Goal: Answer question/provide support

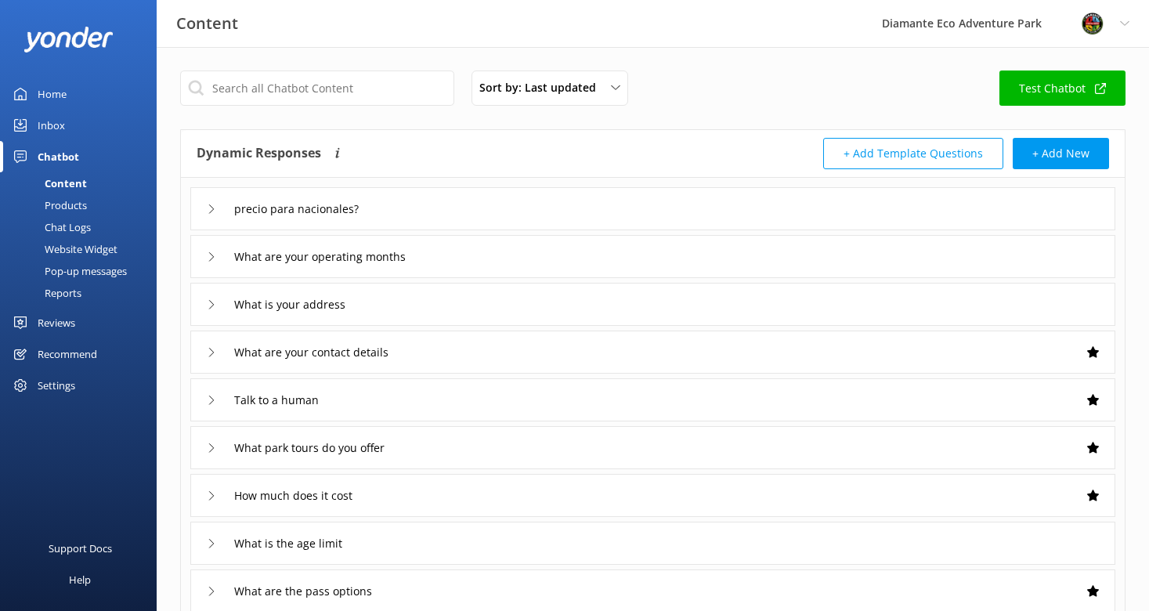
click at [55, 118] on div "Inbox" at bounding box center [51, 125] width 27 height 31
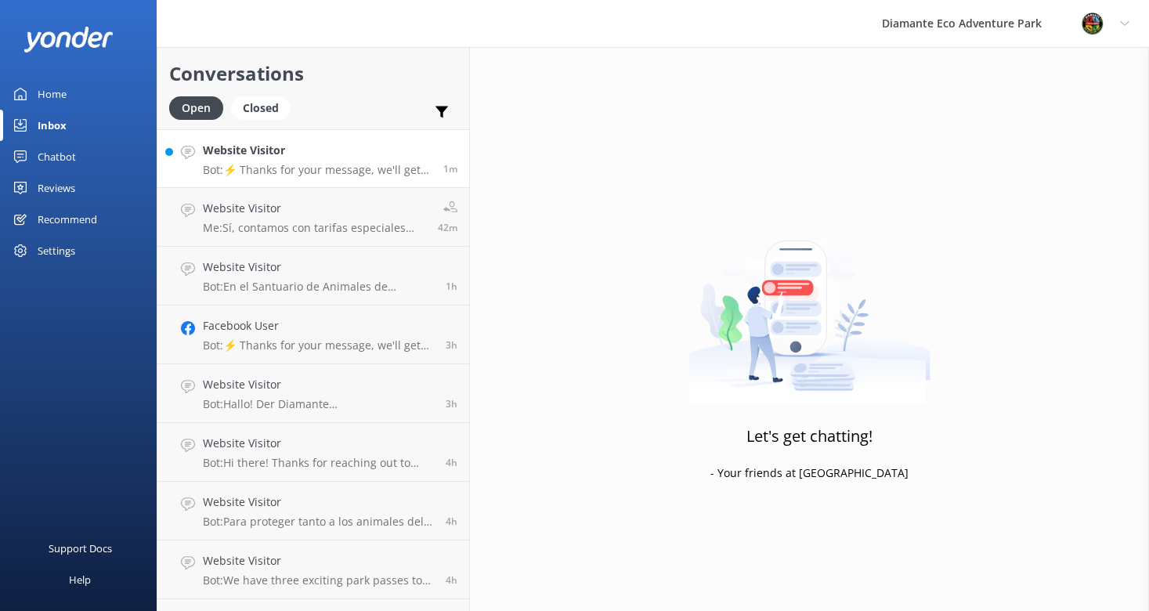
click at [314, 173] on p "Bot: ⚡ Thanks for your message, we'll get back to you as soon as we can. You're…" at bounding box center [317, 170] width 229 height 14
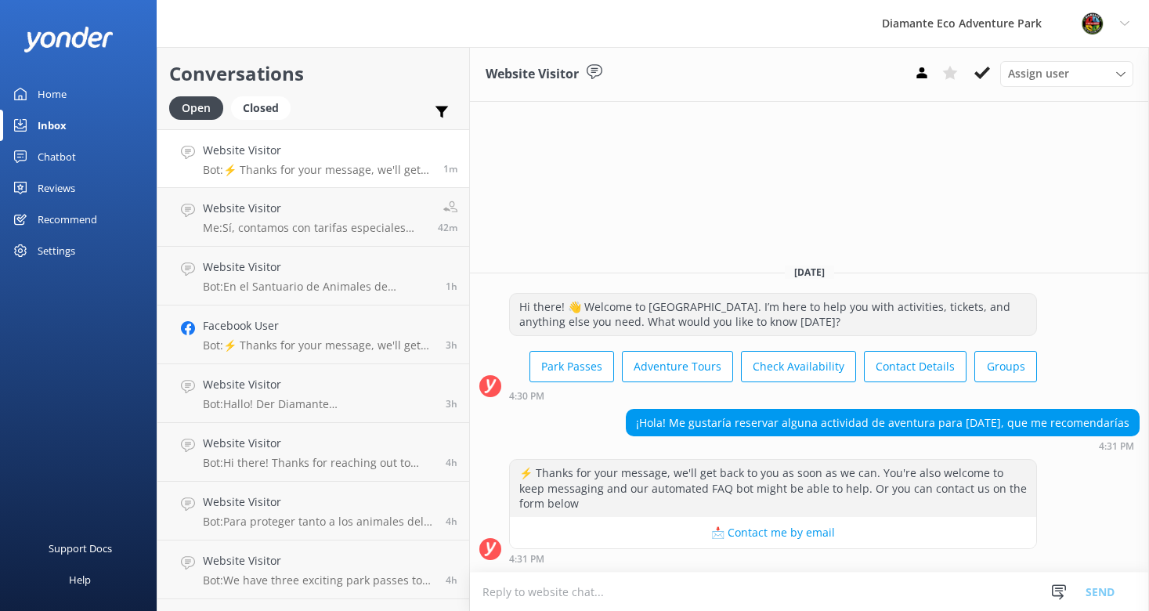
click at [62, 94] on div "Home" at bounding box center [52, 93] width 29 height 31
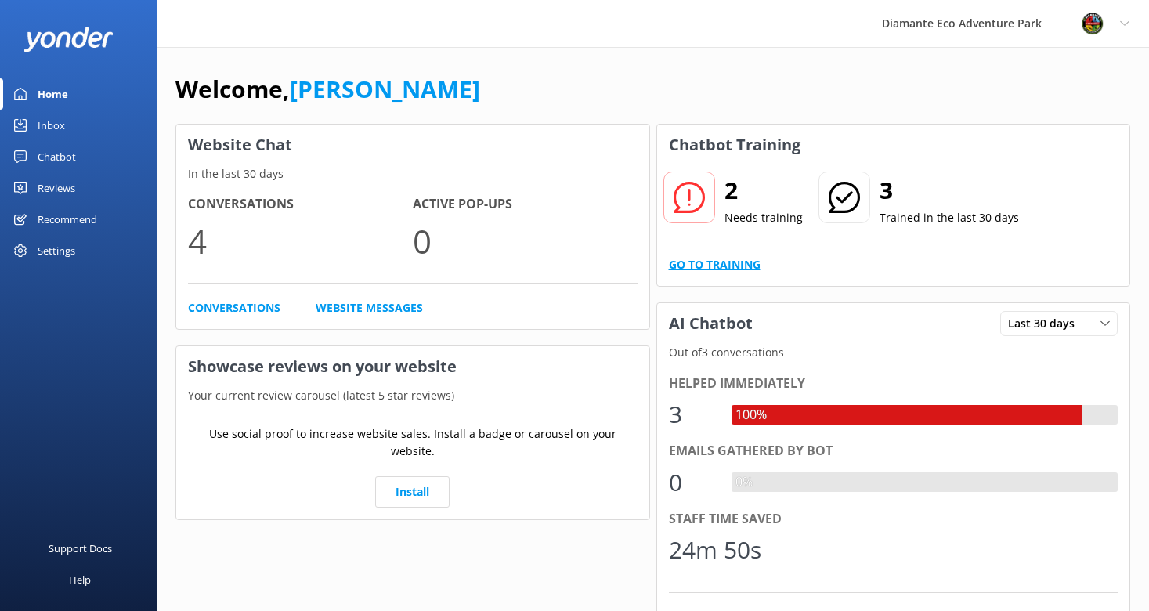
click at [713, 261] on link "Go to Training" at bounding box center [715, 264] width 92 height 17
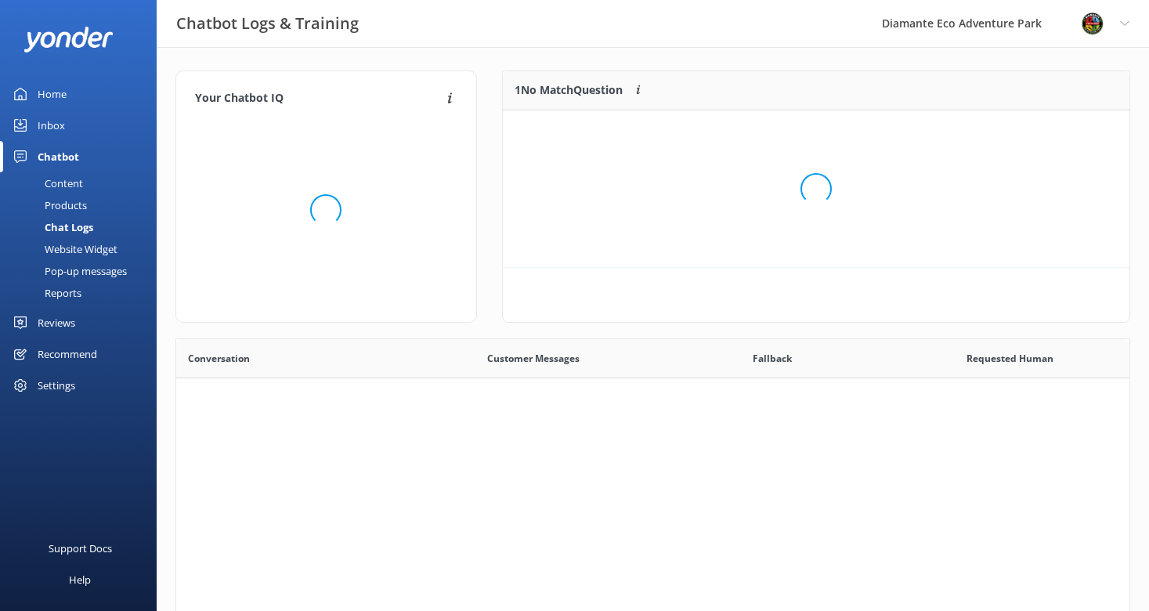
scroll to position [118, 626]
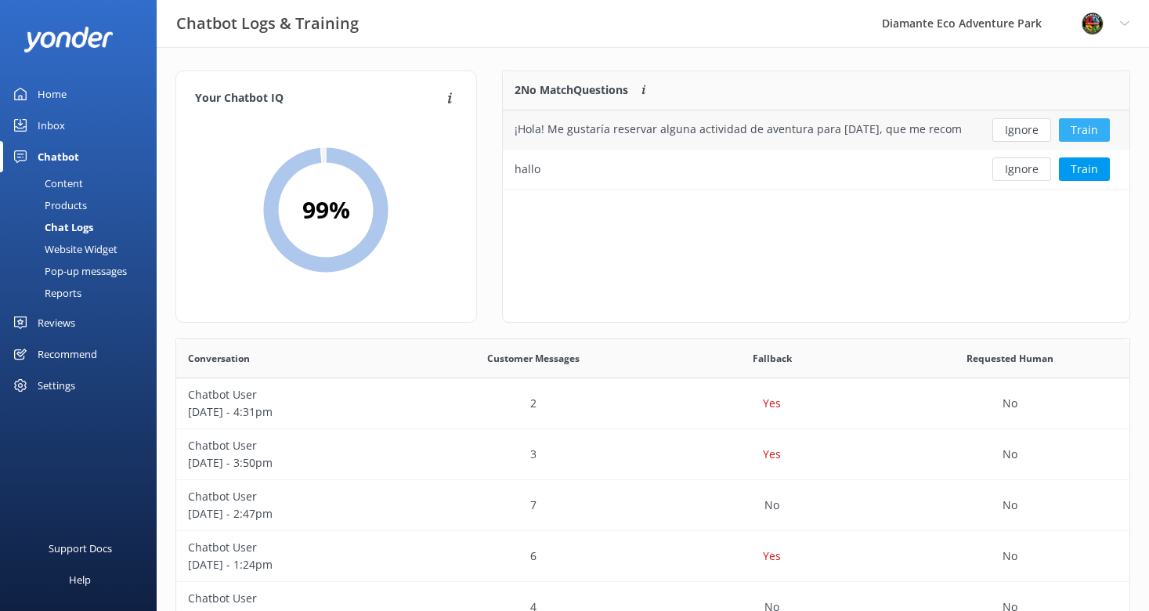
click at [1077, 126] on button "Train" at bounding box center [1084, 129] width 51 height 23
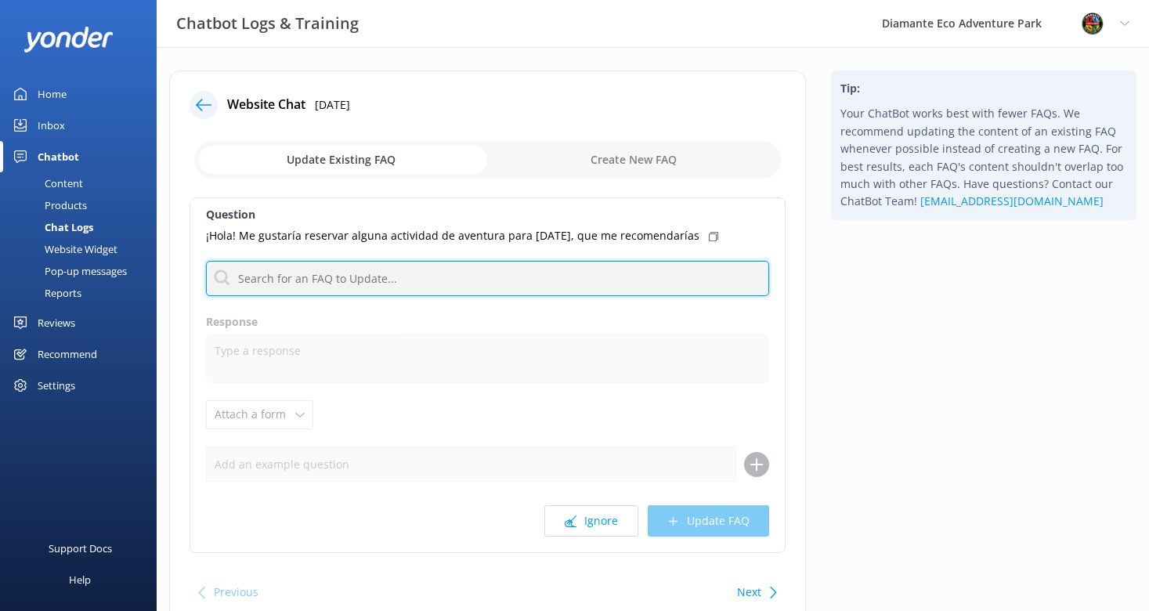
click at [254, 287] on input "text" at bounding box center [487, 278] width 563 height 35
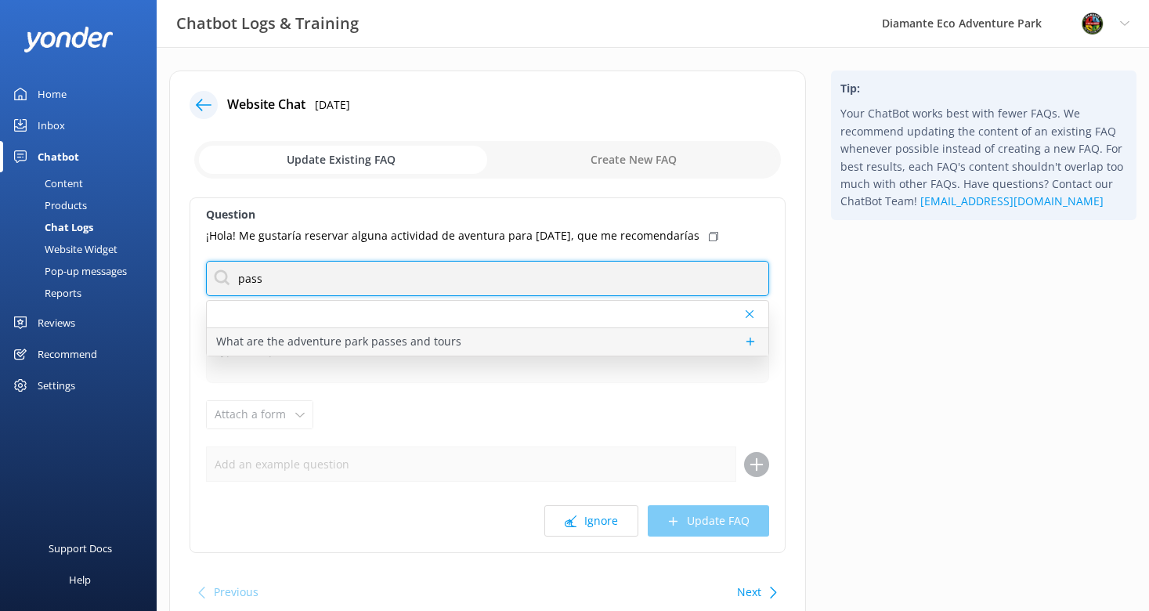
type input "pass"
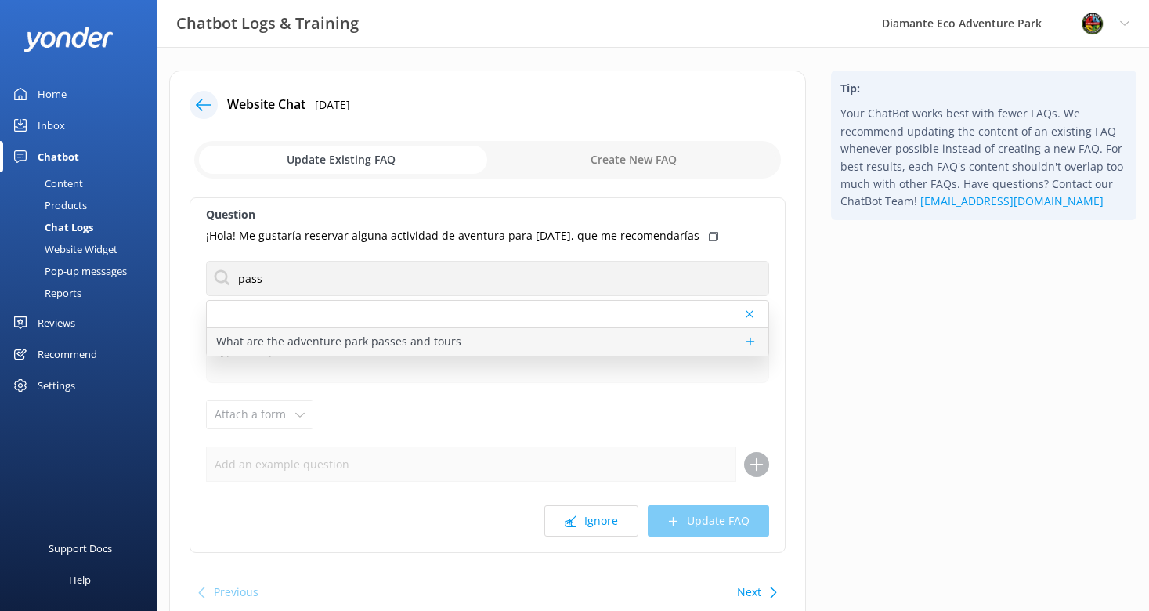
click at [300, 343] on p "What are the adventure park passes and tours" at bounding box center [338, 341] width 245 height 17
type textarea "We offer a range of passes and tours including ziplining, ATV rides, horseback …"
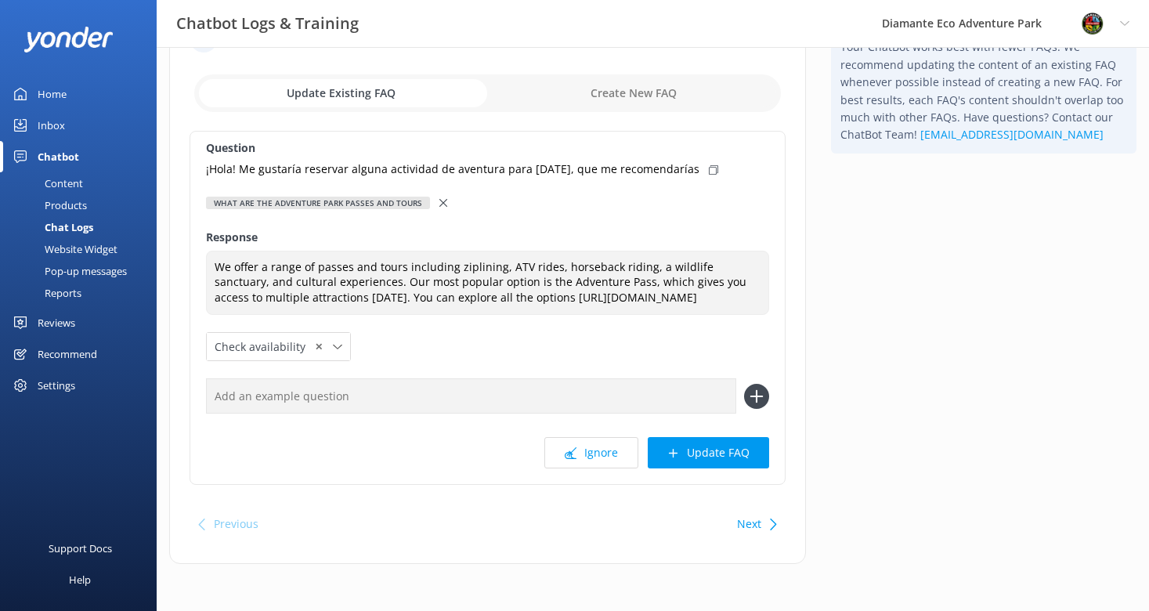
scroll to position [73, 0]
click at [711, 467] on button "Update FAQ" at bounding box center [708, 452] width 121 height 31
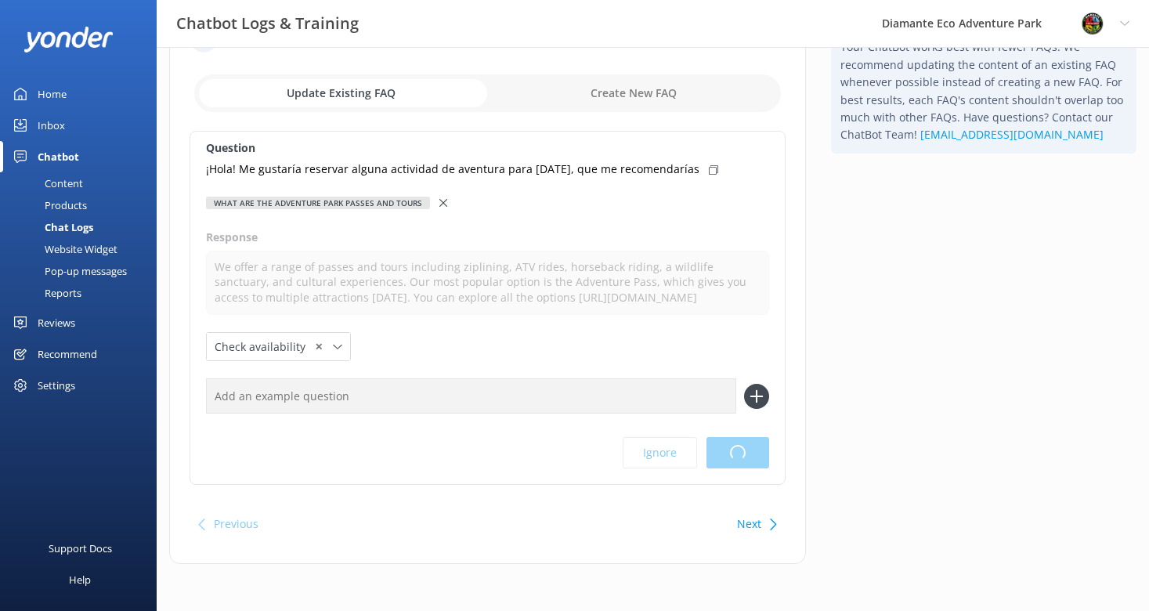
scroll to position [0, 0]
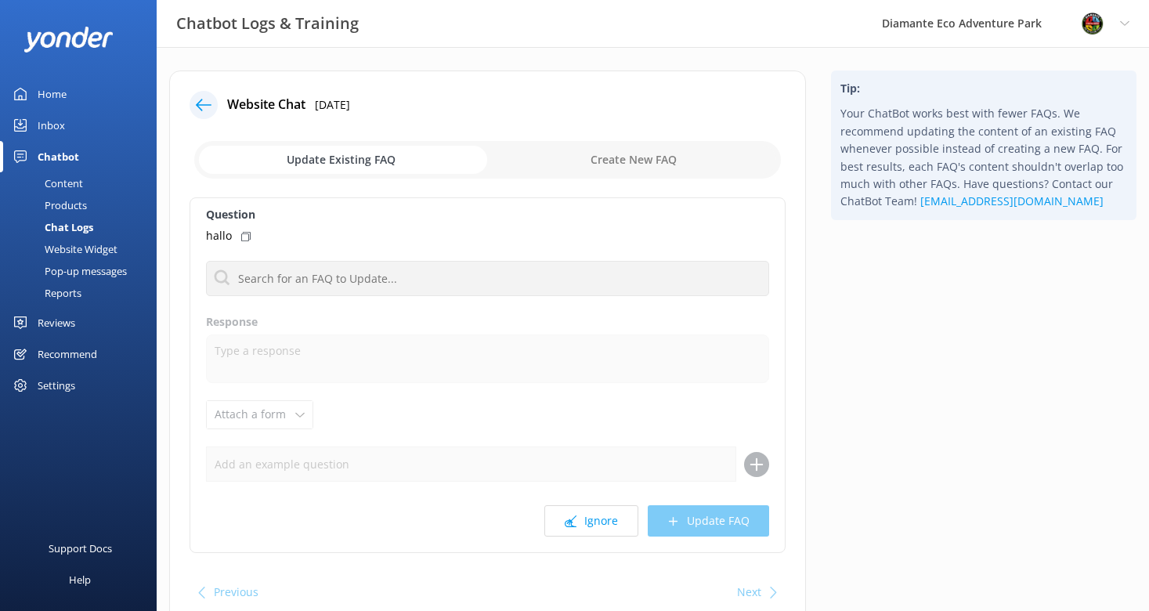
click at [53, 129] on div "Inbox" at bounding box center [51, 125] width 27 height 31
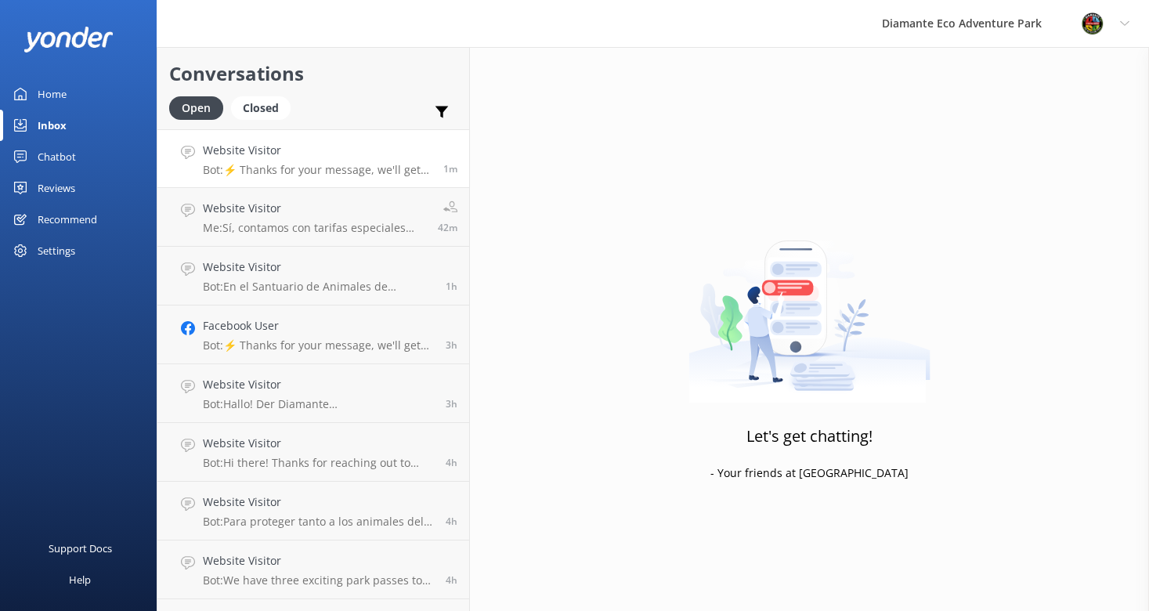
click at [301, 173] on p "Bot: ⚡ Thanks for your message, we'll get back to you as soon as we can. You're…" at bounding box center [317, 170] width 229 height 14
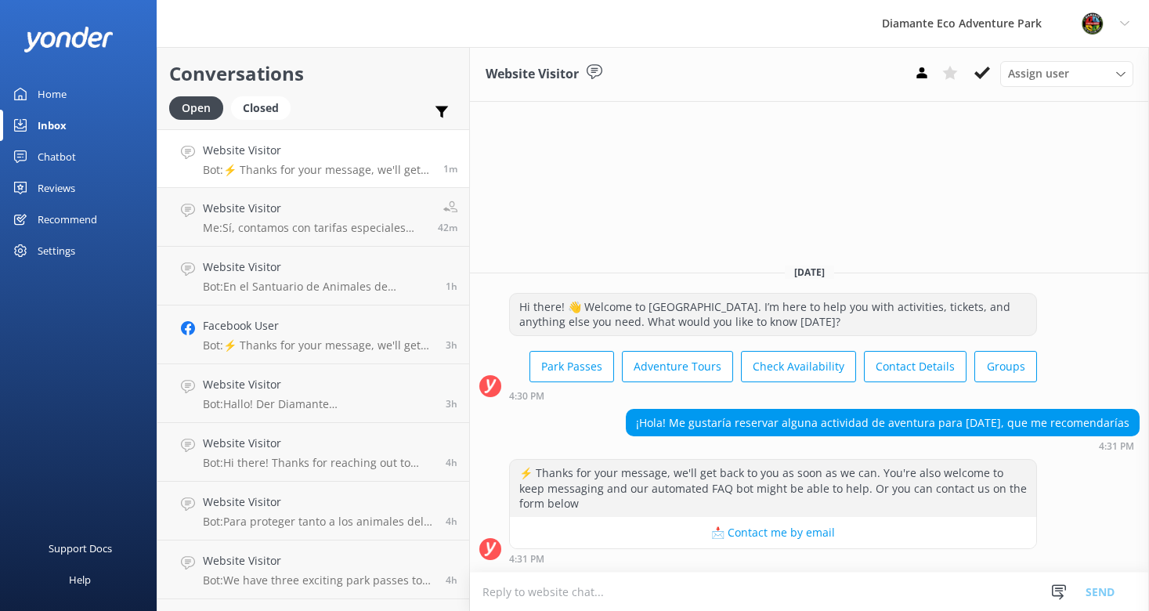
click at [713, 424] on div "¡Hola! Me gustaría reservar alguna actividad de aventura para [DATE], que me re…" at bounding box center [882, 423] width 512 height 27
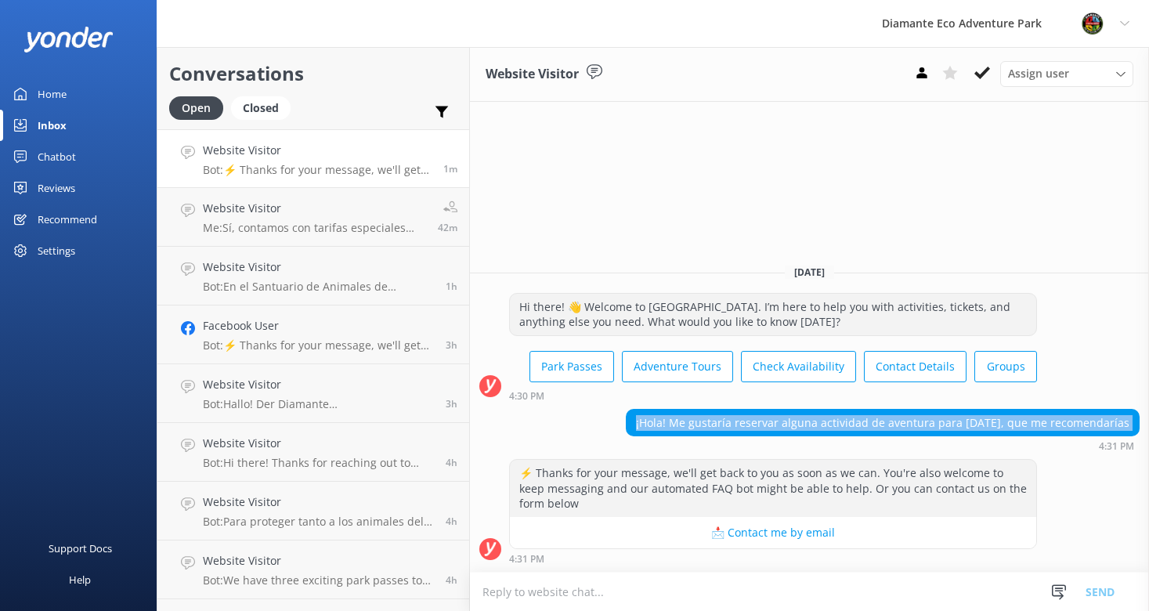
click at [713, 424] on div "¡Hola! Me gustaría reservar alguna actividad de aventura para [DATE], que me re…" at bounding box center [882, 423] width 512 height 27
copy div "¡Hola! Me gustaría reservar alguna actividad de aventura para [DATE], que me re…"
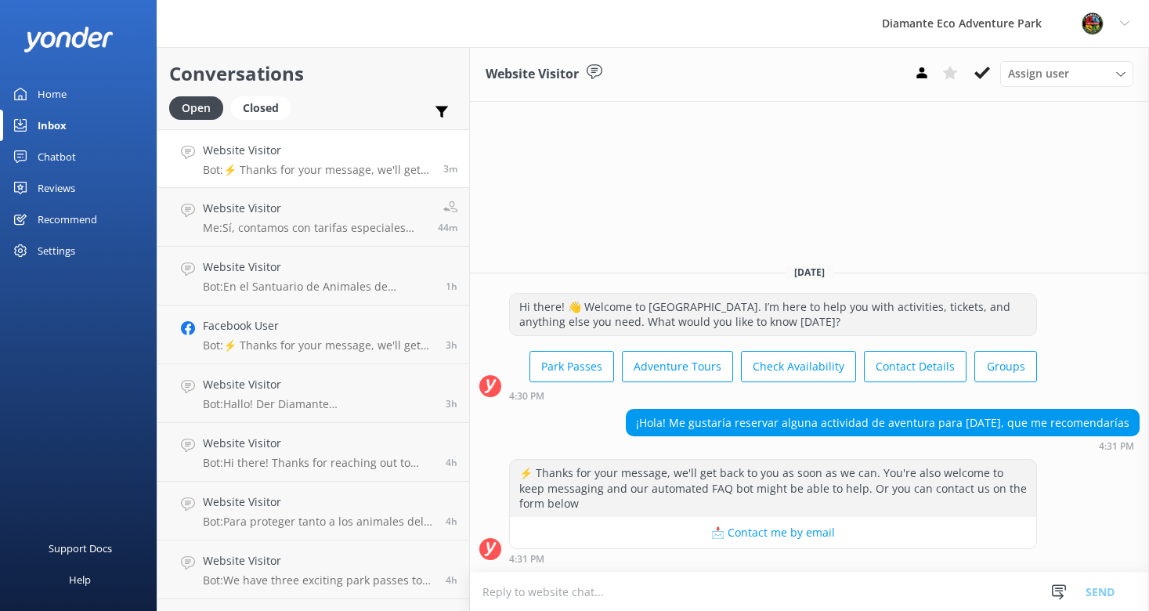
click at [644, 587] on textarea at bounding box center [809, 591] width 679 height 38
paste textarea "Hola! 👋 ¡Qué emoción que vengan [DATE]! Según lo que les guste, les recomiendo:…"
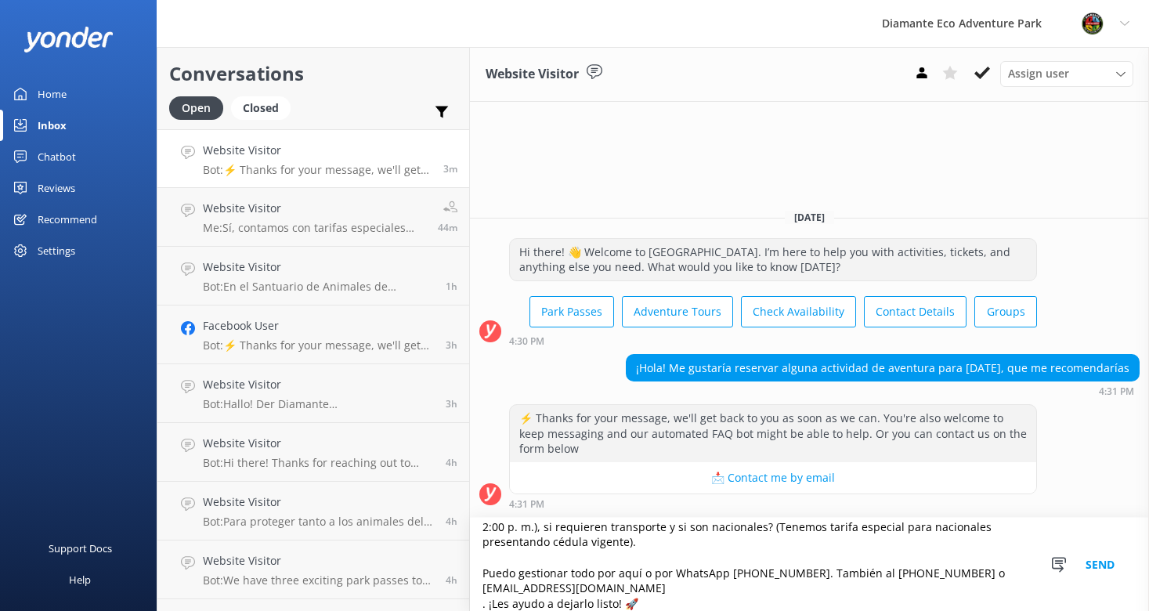
click at [482, 606] on textarea "Hola! 👋 ¡Qué emoción que vengan [DATE]! Según lo que les guste, les recomiendo:…" at bounding box center [809, 564] width 679 height 93
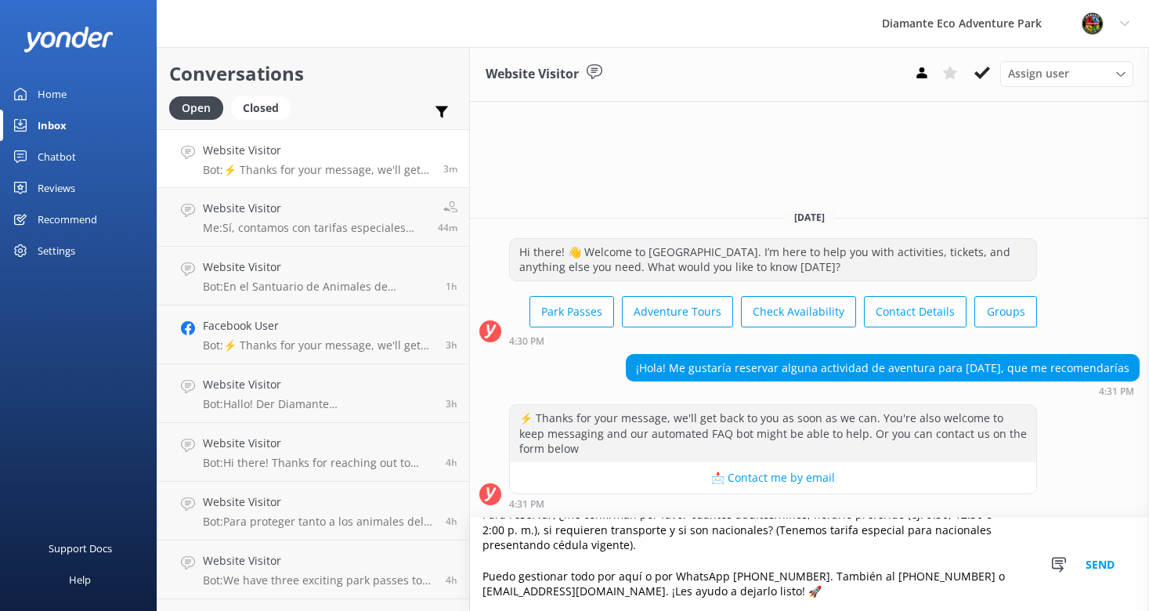
scroll to position [206, 0]
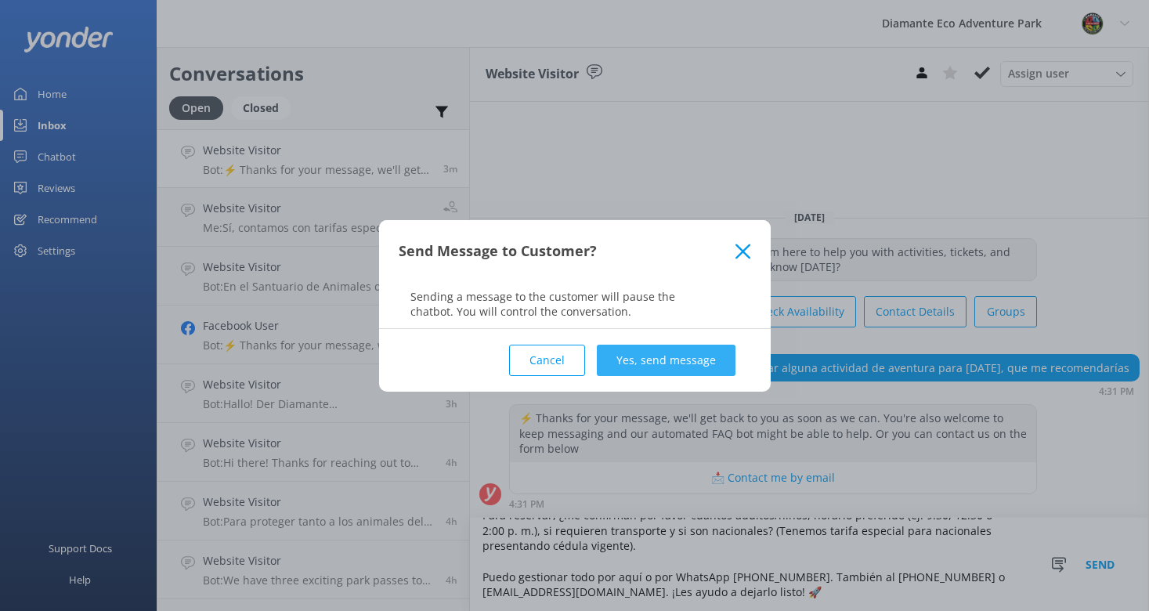
type textarea "Hola! 👋 ¡Qué emoción que vengan [DATE]! Según lo que les guste, les recomiendo:…"
click at [662, 358] on button "Yes, send message" at bounding box center [666, 360] width 139 height 31
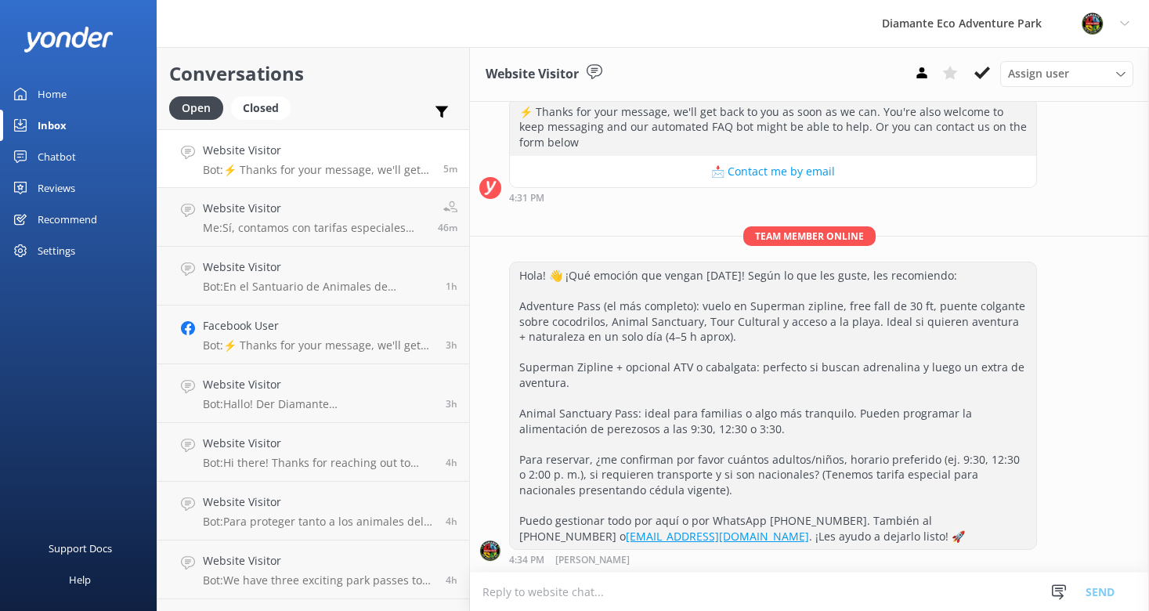
scroll to position [212, 0]
